Goal: Use online tool/utility: Use online tool/utility

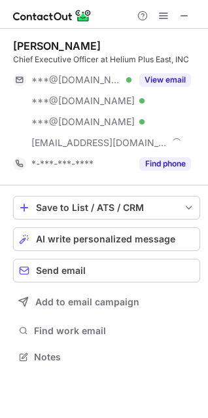
scroll to position [348, 208]
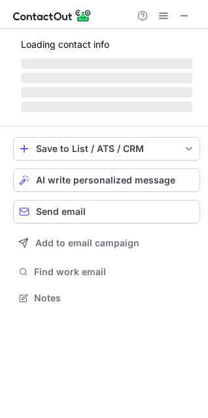
scroll to position [285, 208]
